Goal: Task Accomplishment & Management: Manage account settings

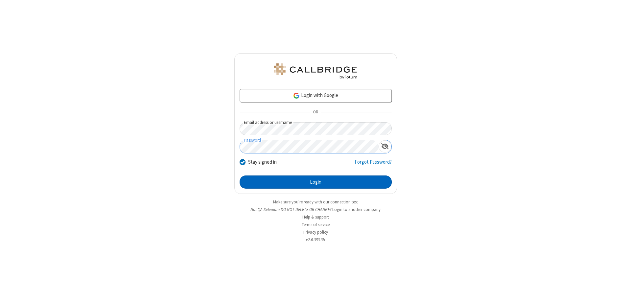
click at [316, 182] on button "Login" at bounding box center [316, 182] width 152 height 13
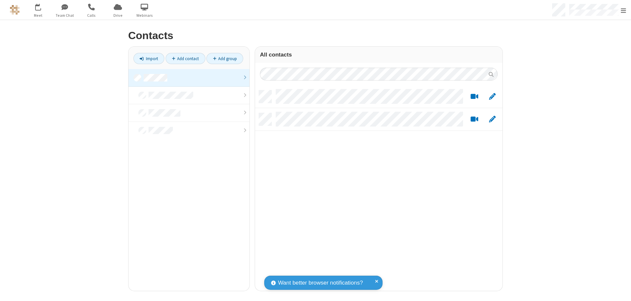
click at [189, 78] on link at bounding box center [189, 78] width 121 height 18
click at [185, 59] on link "Add contact" at bounding box center [186, 58] width 40 height 11
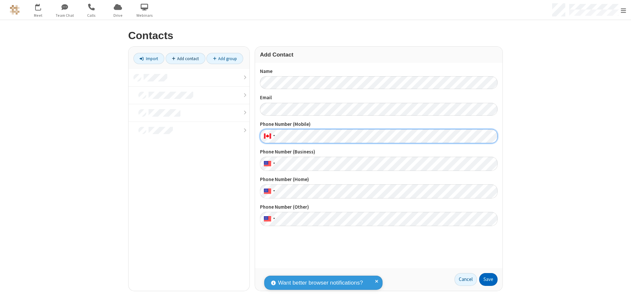
click at [489, 279] on button "Save" at bounding box center [488, 279] width 18 height 13
